Goal: Check status: Check status

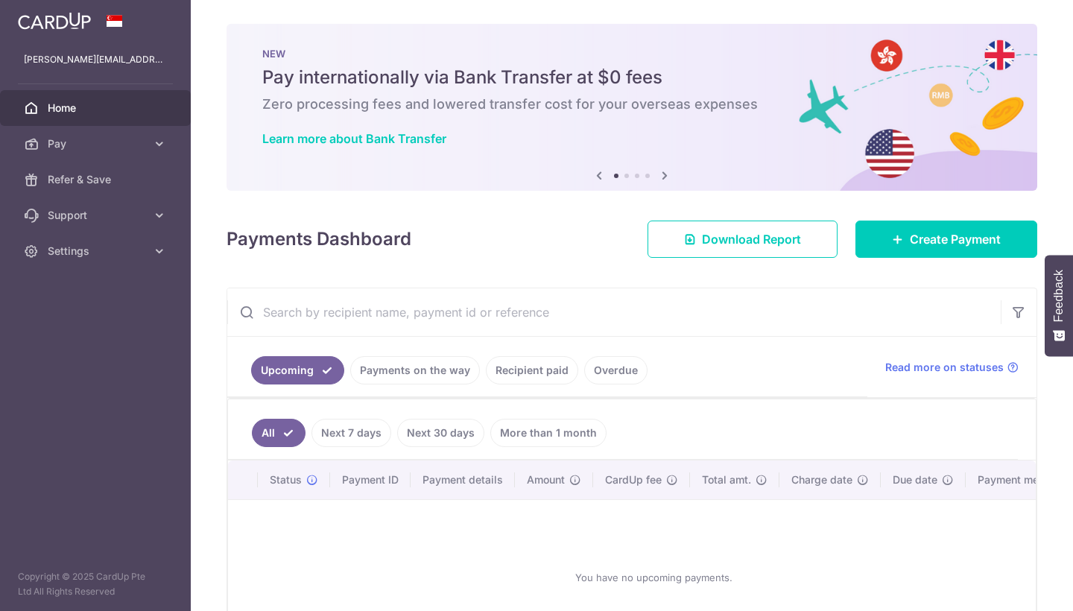
click at [422, 358] on link "Payments on the way" at bounding box center [415, 370] width 130 height 28
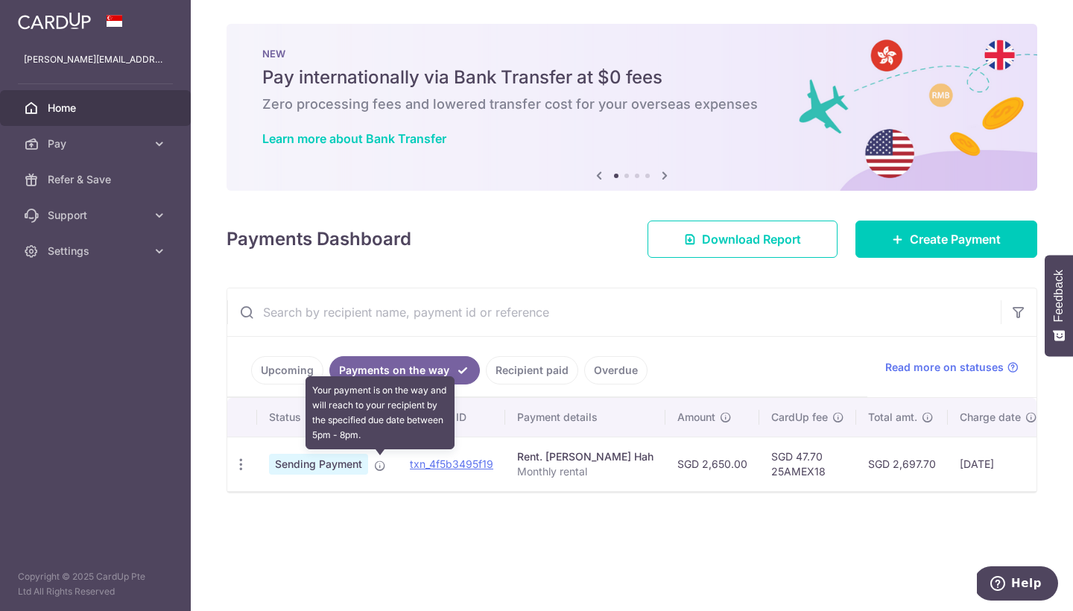
click at [382, 462] on icon at bounding box center [380, 466] width 12 height 12
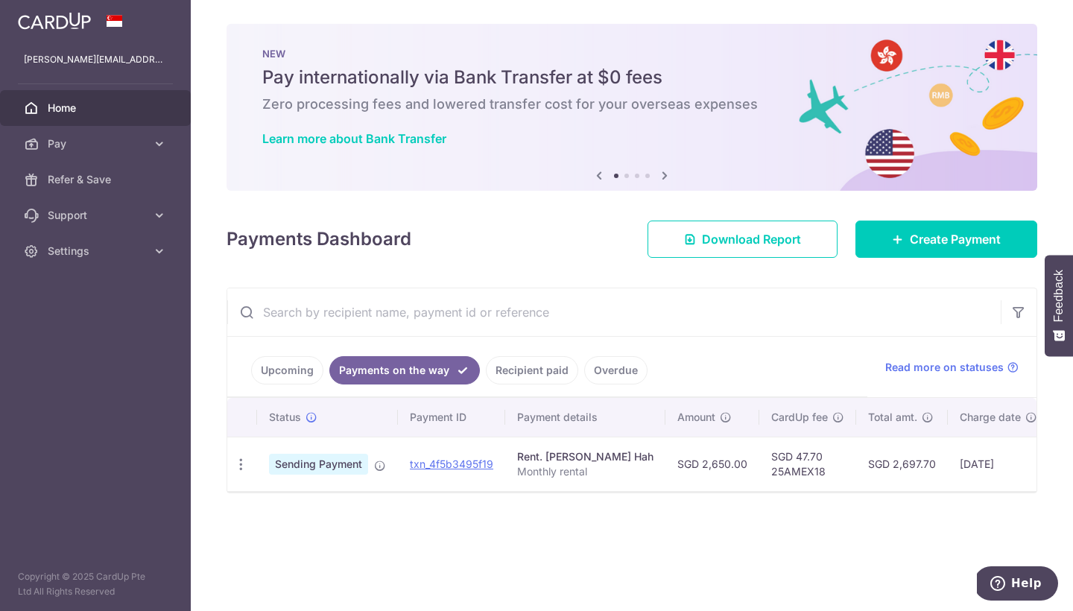
click at [522, 378] on link "Recipient paid" at bounding box center [532, 370] width 92 height 28
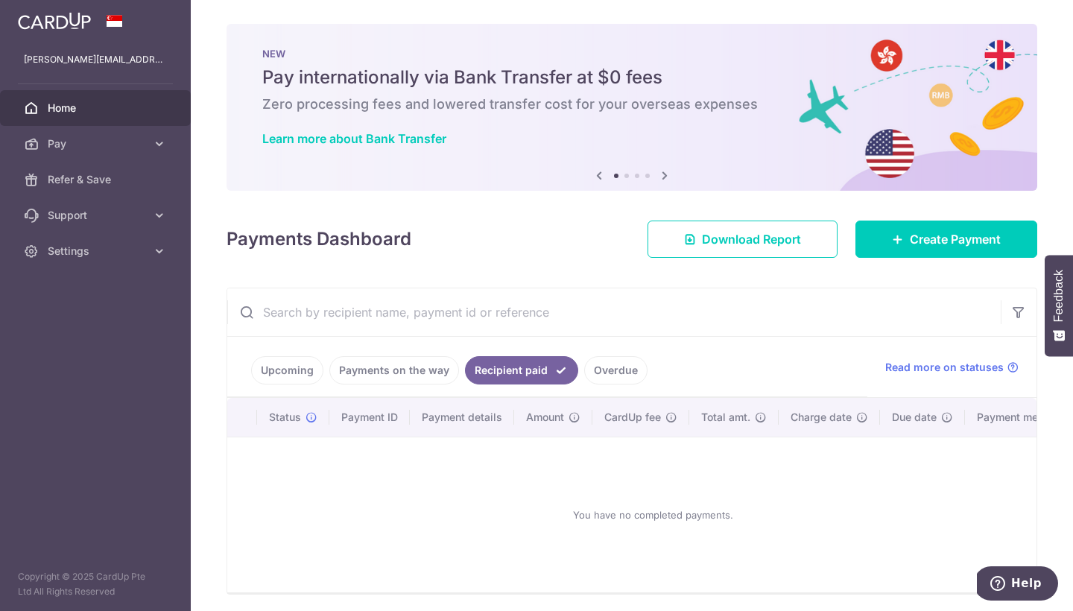
click at [424, 376] on link "Payments on the way" at bounding box center [394, 370] width 130 height 28
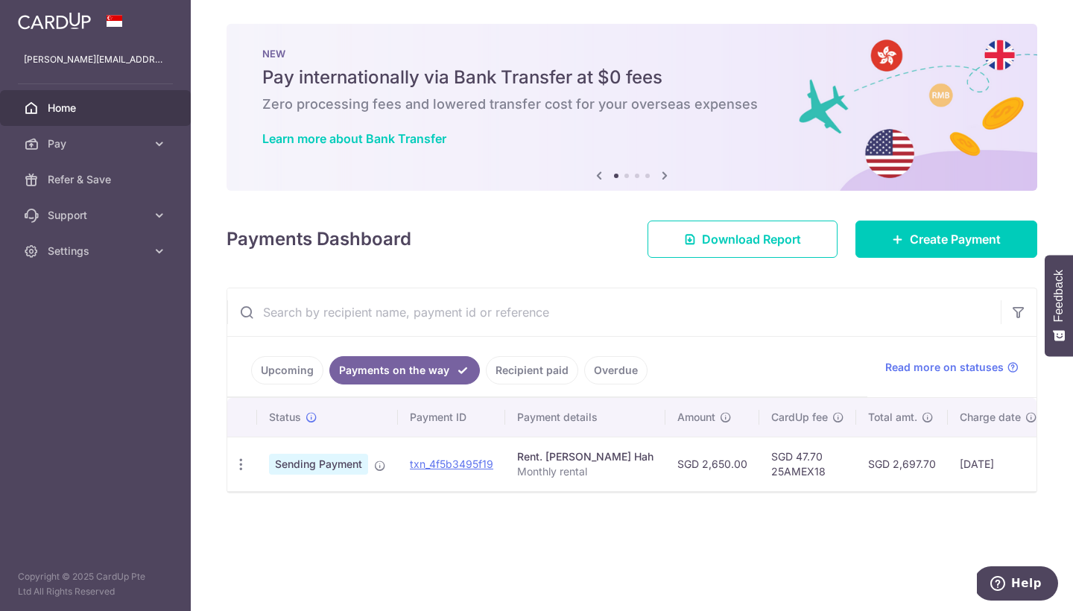
click at [621, 382] on link "Overdue" at bounding box center [615, 370] width 63 height 28
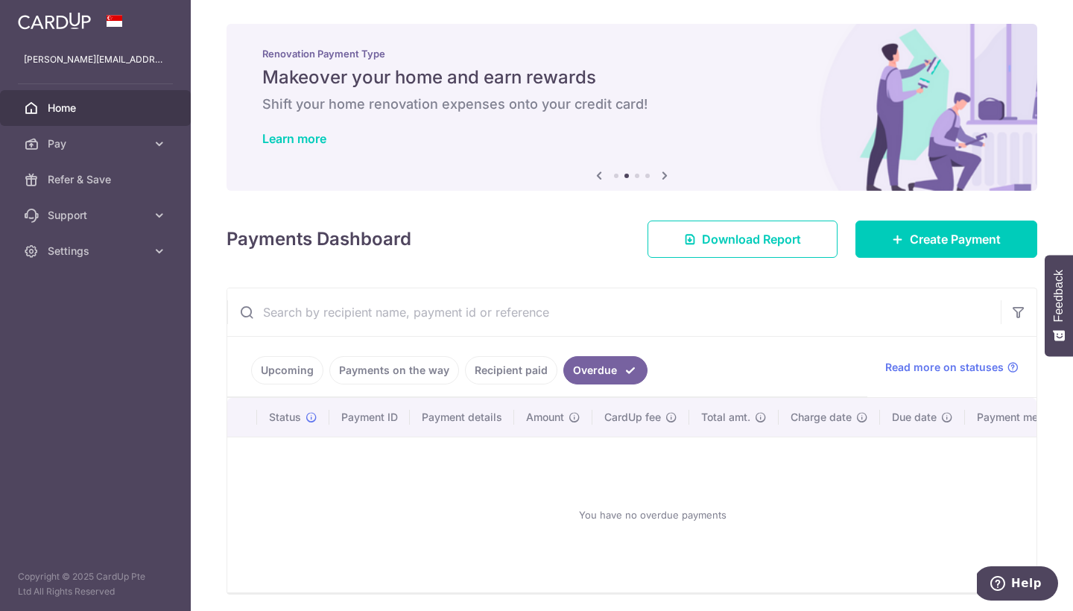
click at [413, 370] on link "Payments on the way" at bounding box center [394, 370] width 130 height 28
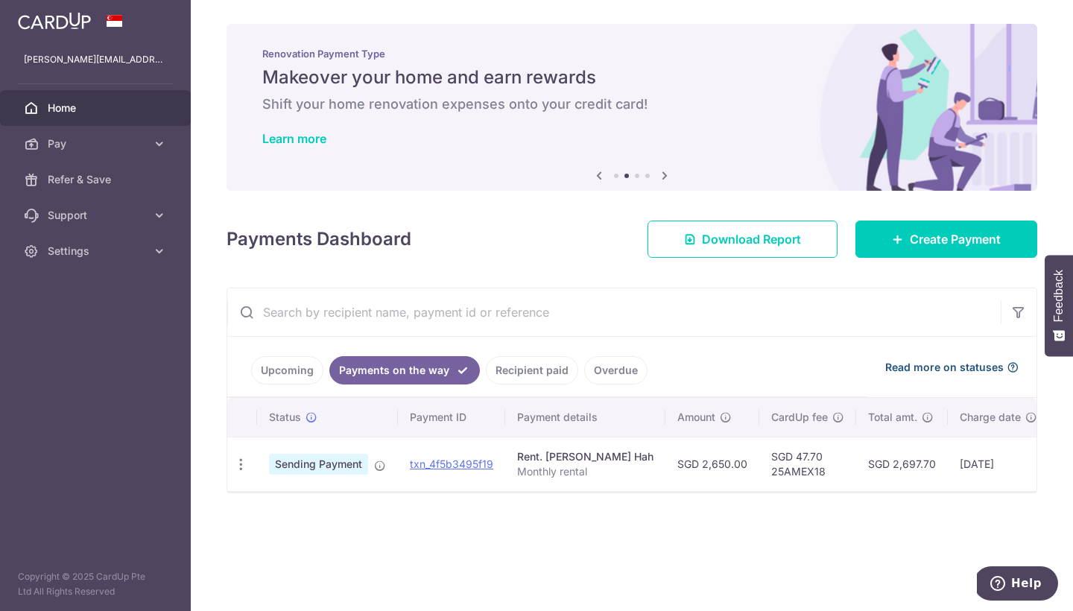
click at [1017, 367] on icon at bounding box center [1013, 367] width 12 height 12
